Goal: Task Accomplishment & Management: Manage account settings

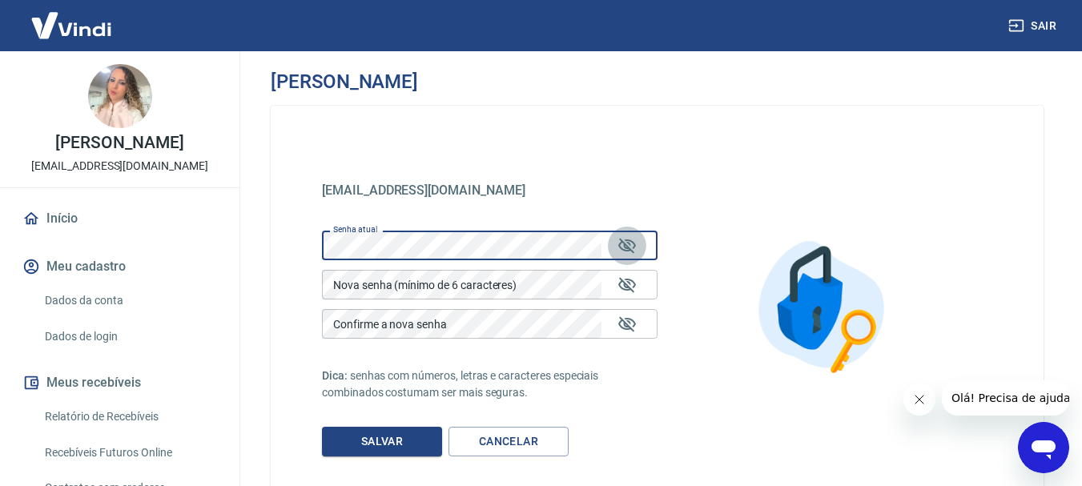
click at [632, 251] on icon "Mostrar/esconder senha" at bounding box center [627, 245] width 18 height 15
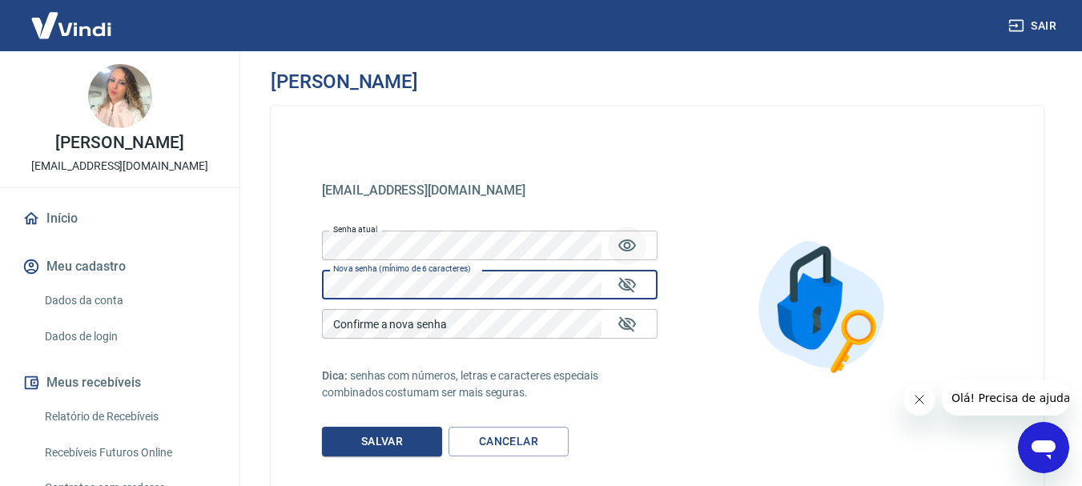
click at [363, 332] on div "Confirme a nova senha Confirme a nova senha" at bounding box center [489, 324] width 335 height 30
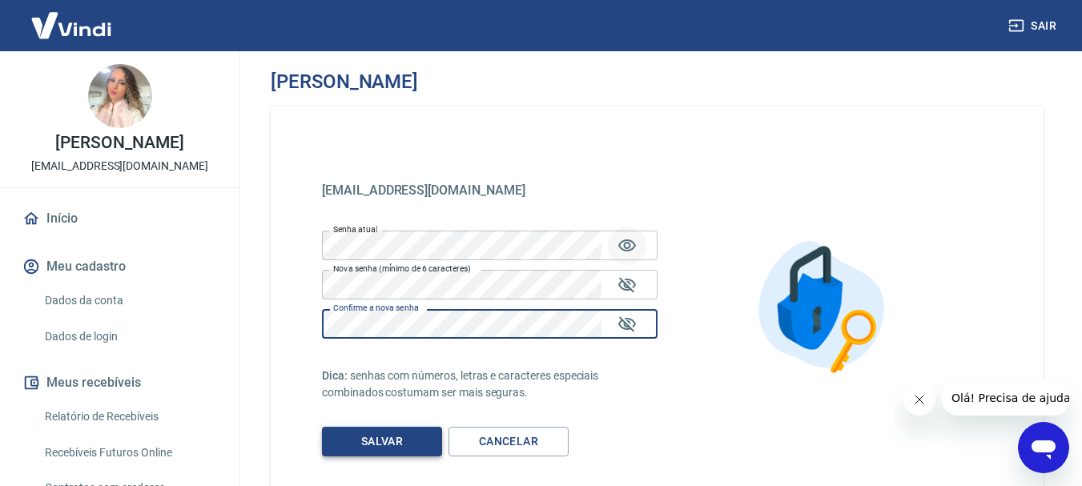
click at [403, 439] on button "Salvar" at bounding box center [382, 442] width 120 height 30
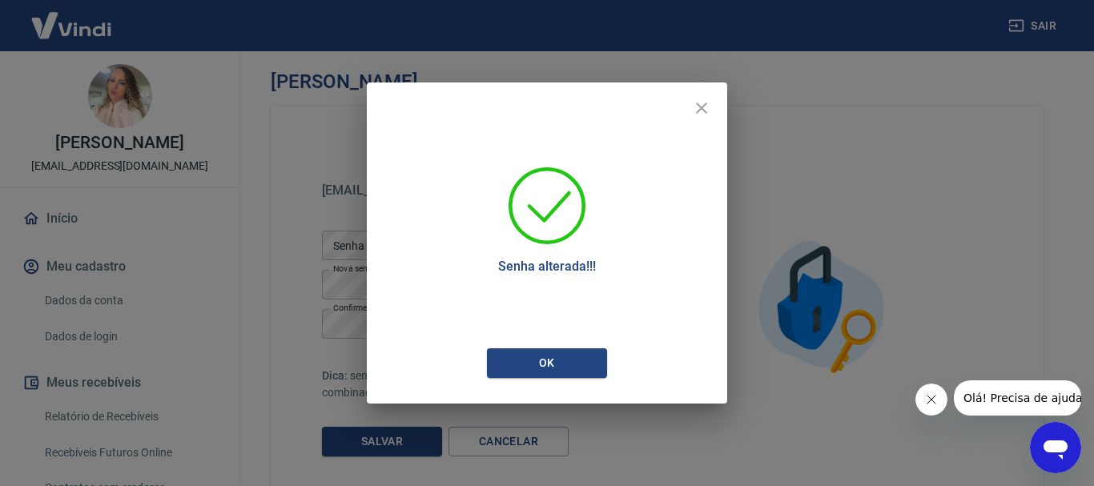
click at [567, 339] on div "Senha alterada!!!" at bounding box center [547, 228] width 360 height 240
click at [568, 351] on button "Ok" at bounding box center [547, 363] width 120 height 30
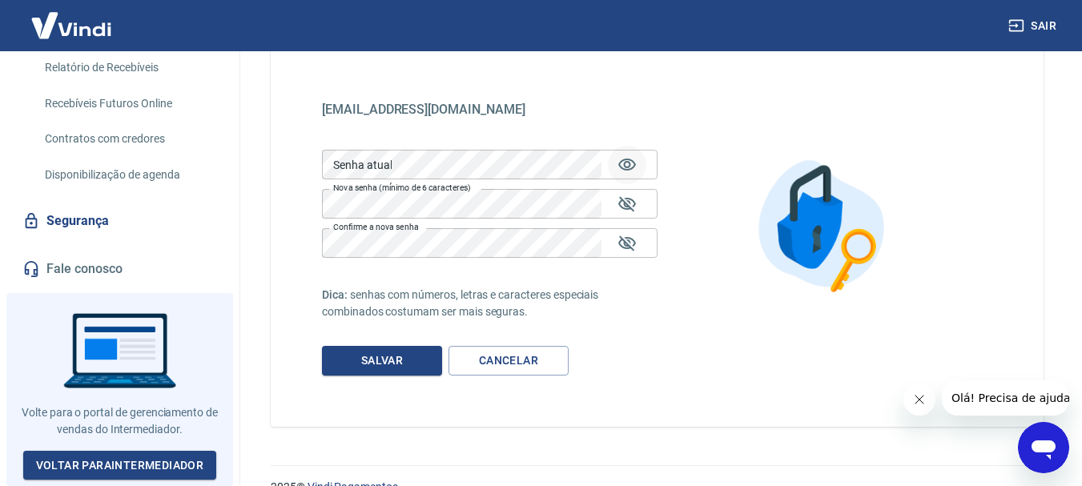
scroll to position [110, 0]
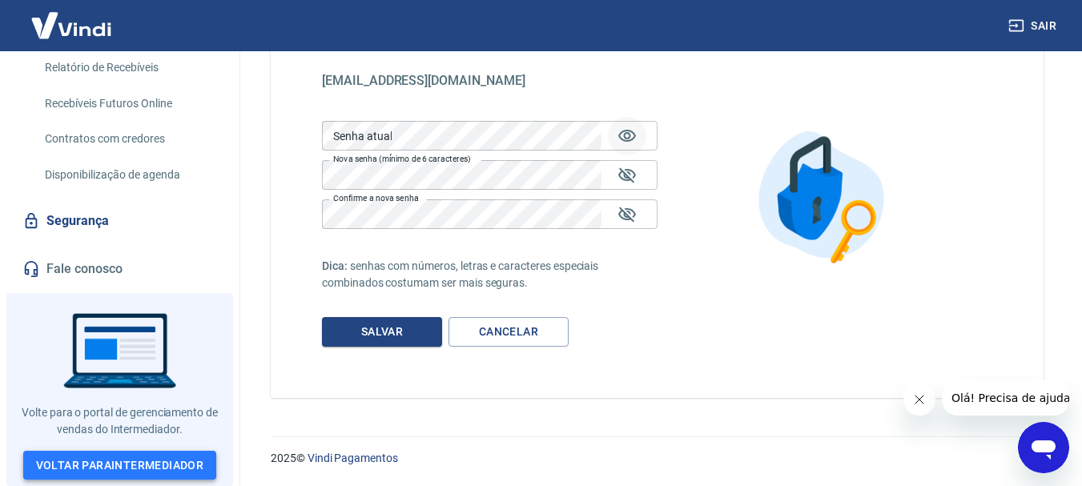
click at [189, 463] on link "Voltar para Intermediador" at bounding box center [120, 466] width 194 height 30
